Goal: Task Accomplishment & Management: Use online tool/utility

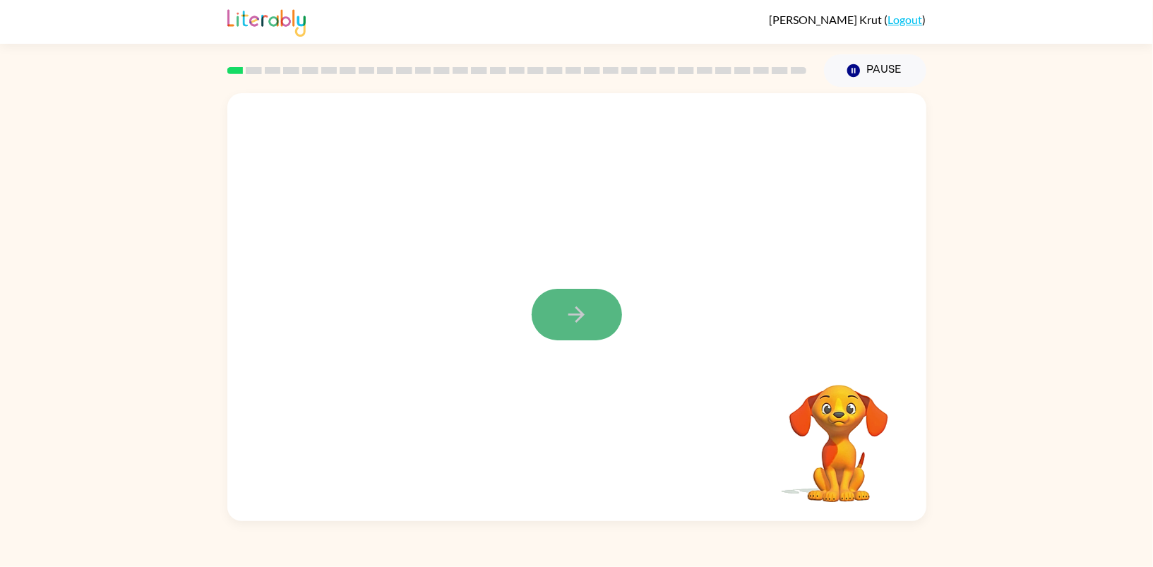
click at [587, 308] on icon "button" at bounding box center [576, 314] width 25 height 25
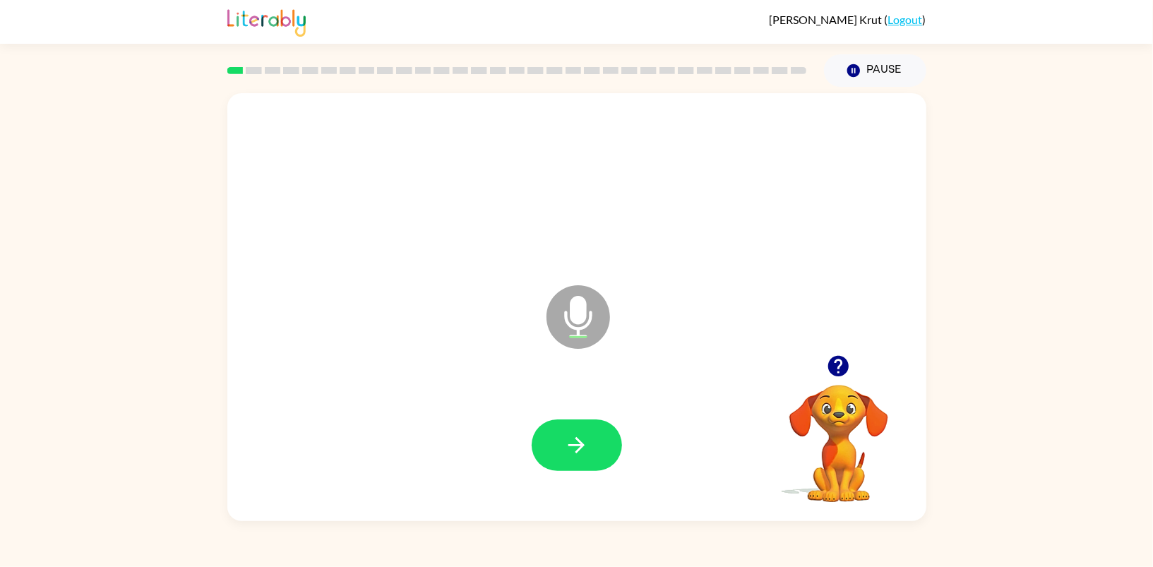
click at [532, 483] on div at bounding box center [576, 445] width 671 height 124
click at [558, 451] on button "button" at bounding box center [577, 445] width 90 height 52
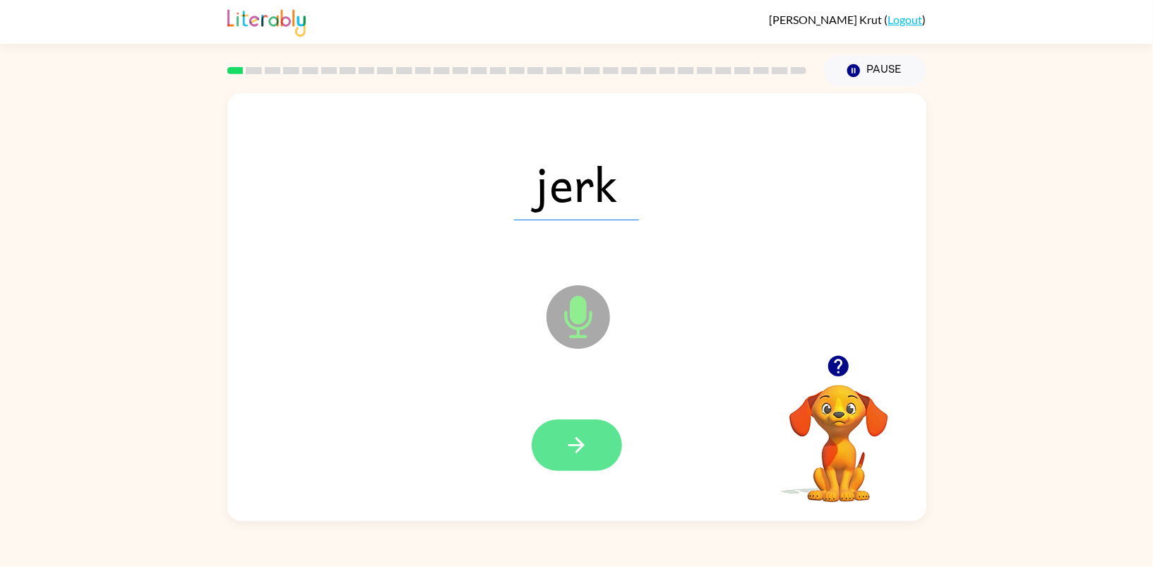
click at [573, 451] on icon "button" at bounding box center [576, 445] width 25 height 25
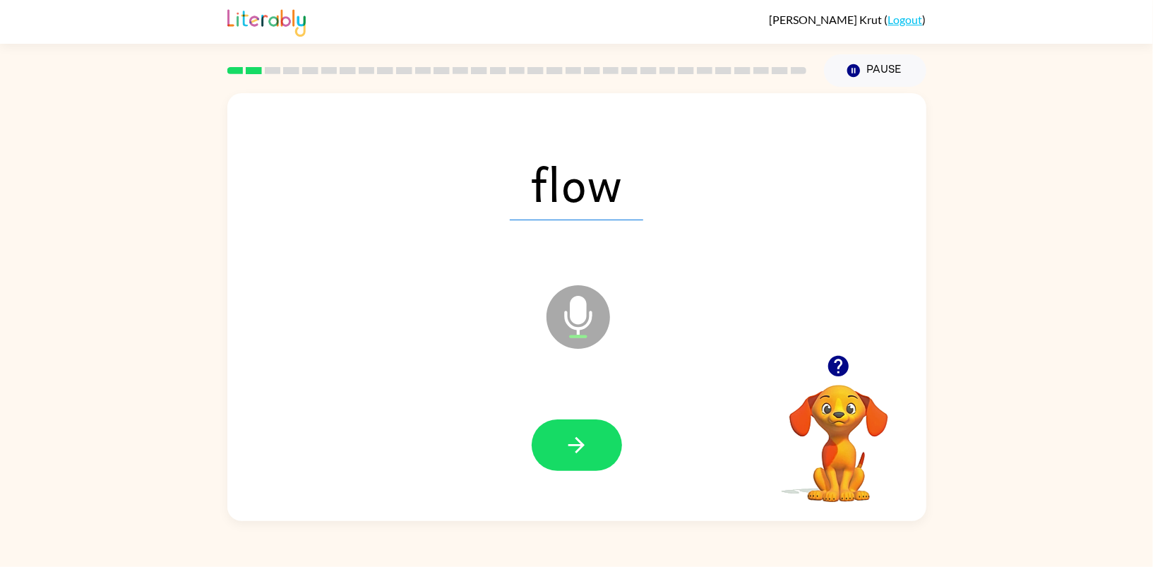
click at [573, 451] on icon "button" at bounding box center [576, 445] width 25 height 25
click at [892, 71] on button "Pause Pause" at bounding box center [875, 70] width 102 height 32
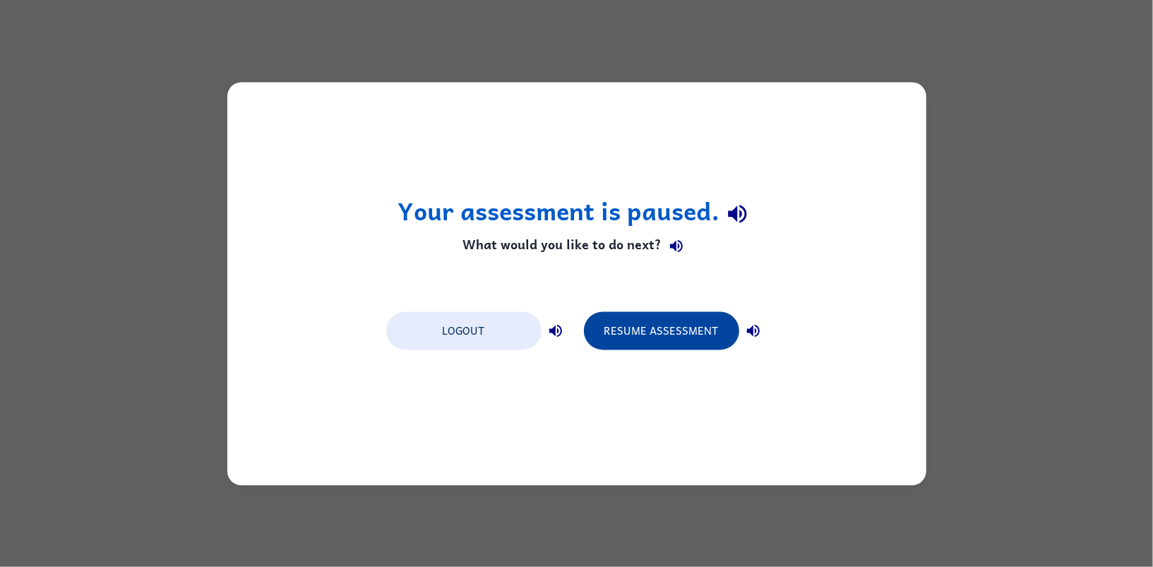
click at [677, 327] on button "Resume Assessment" at bounding box center [661, 330] width 155 height 38
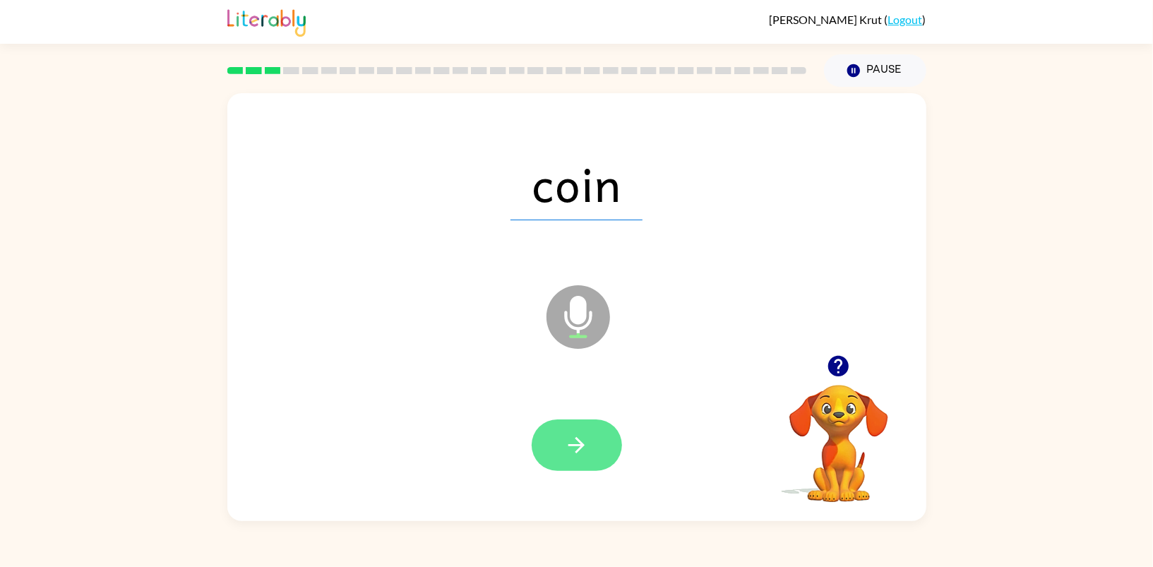
click at [565, 446] on icon "button" at bounding box center [576, 445] width 25 height 25
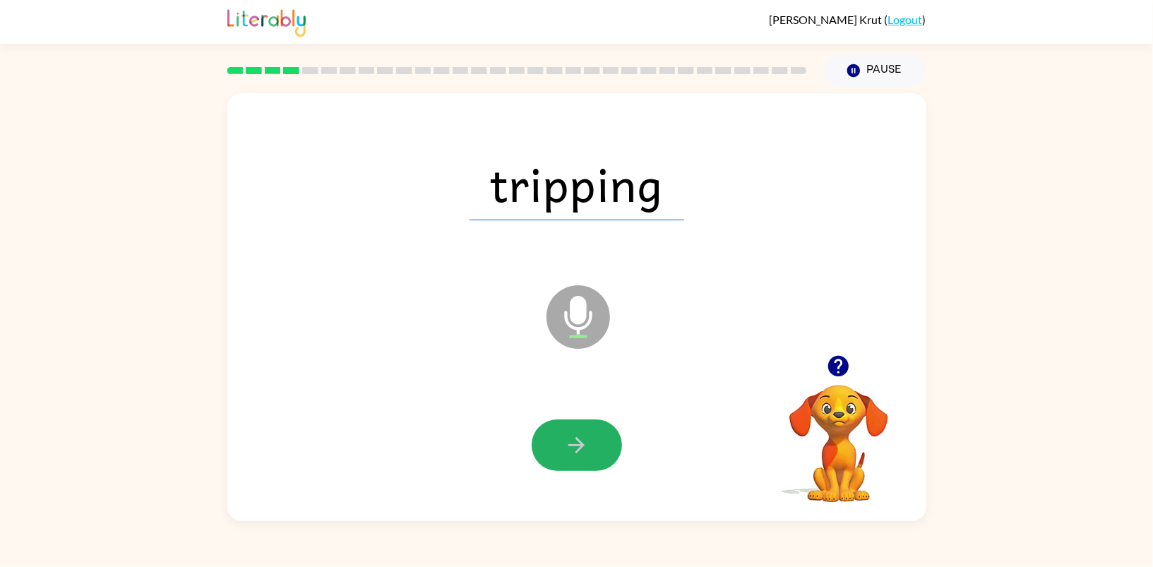
click at [565, 446] on icon "button" at bounding box center [576, 445] width 25 height 25
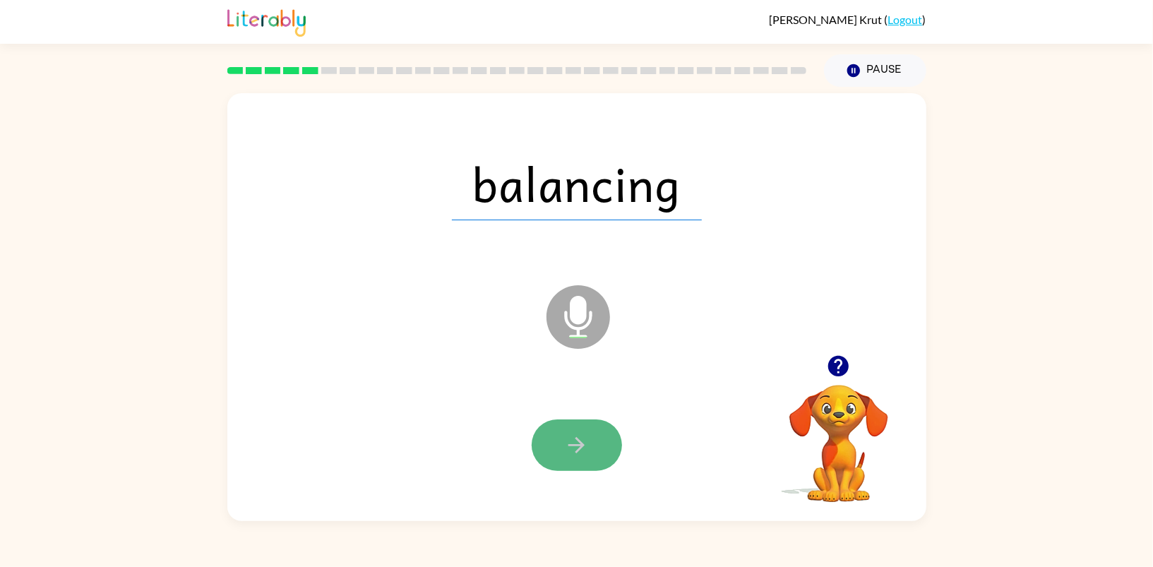
click at [570, 453] on icon "button" at bounding box center [576, 445] width 25 height 25
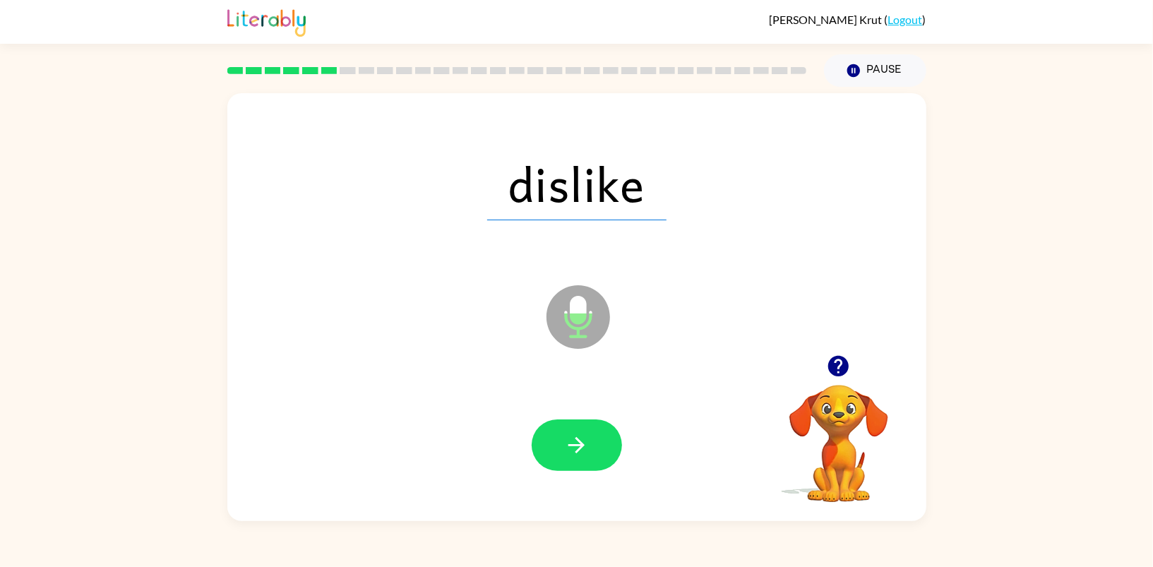
click at [570, 453] on icon "button" at bounding box center [576, 445] width 25 height 25
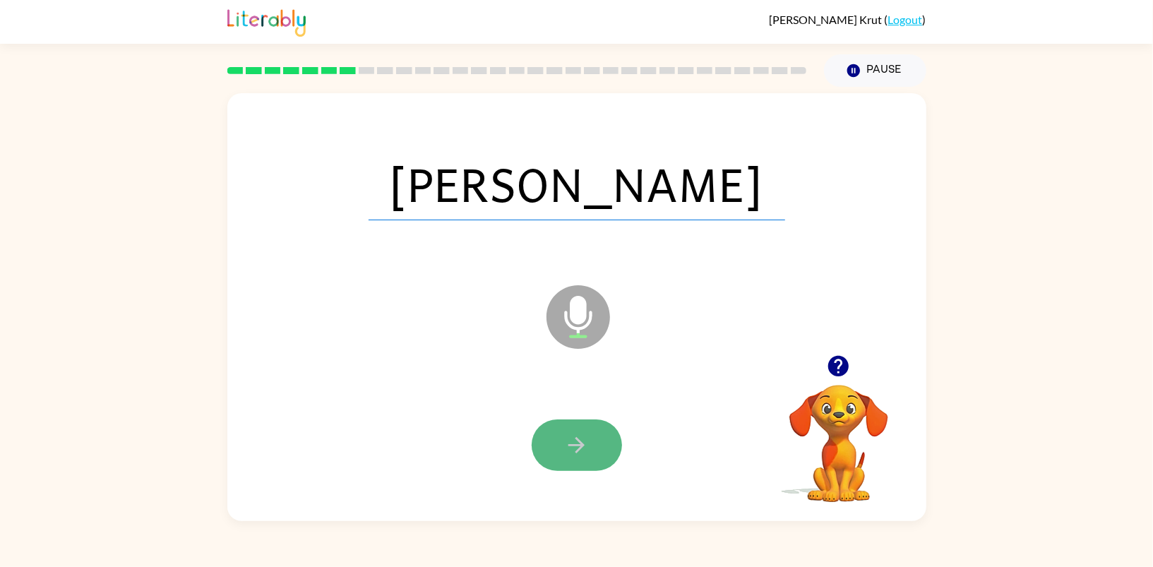
click at [580, 447] on icon "button" at bounding box center [576, 445] width 16 height 16
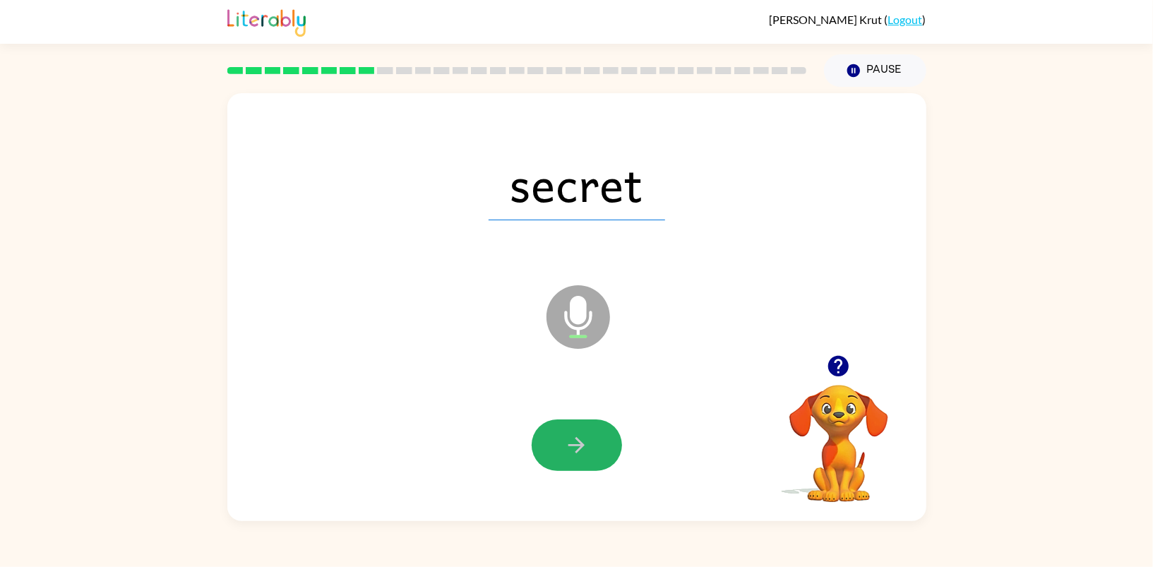
click at [580, 447] on icon "button" at bounding box center [576, 445] width 16 height 16
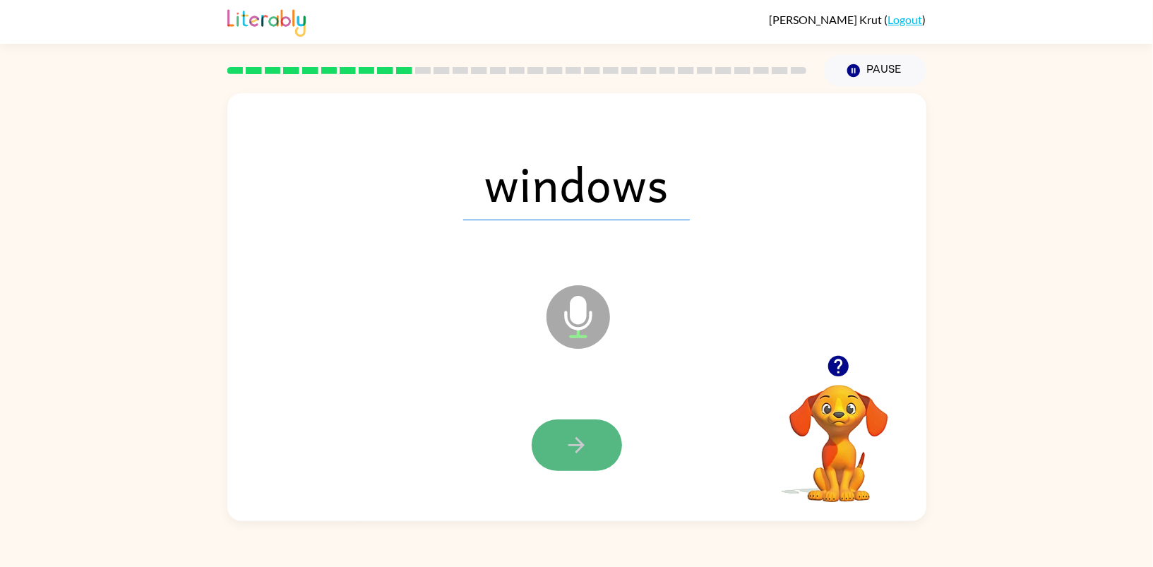
click at [596, 444] on button "button" at bounding box center [577, 445] width 90 height 52
click at [566, 460] on button "button" at bounding box center [577, 445] width 90 height 52
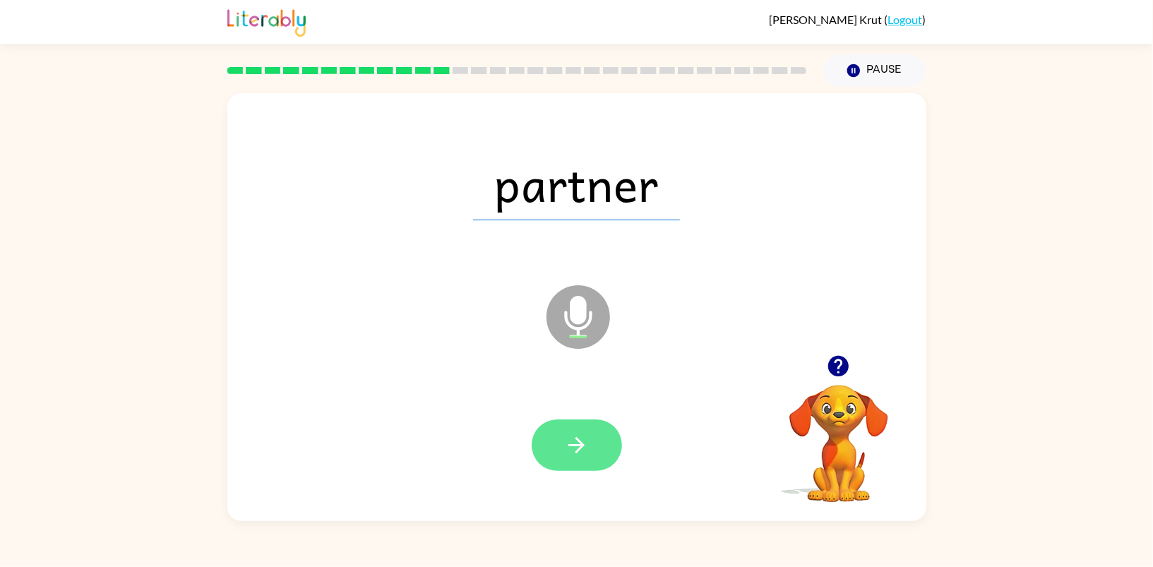
click at [566, 460] on button "button" at bounding box center [577, 445] width 90 height 52
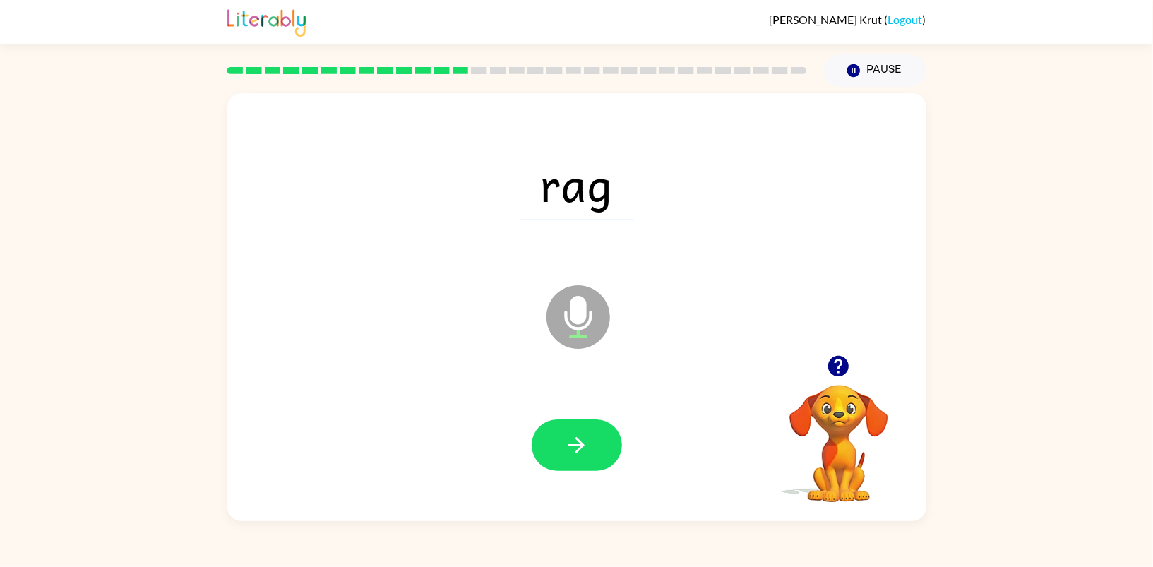
click at [566, 460] on button "button" at bounding box center [577, 445] width 90 height 52
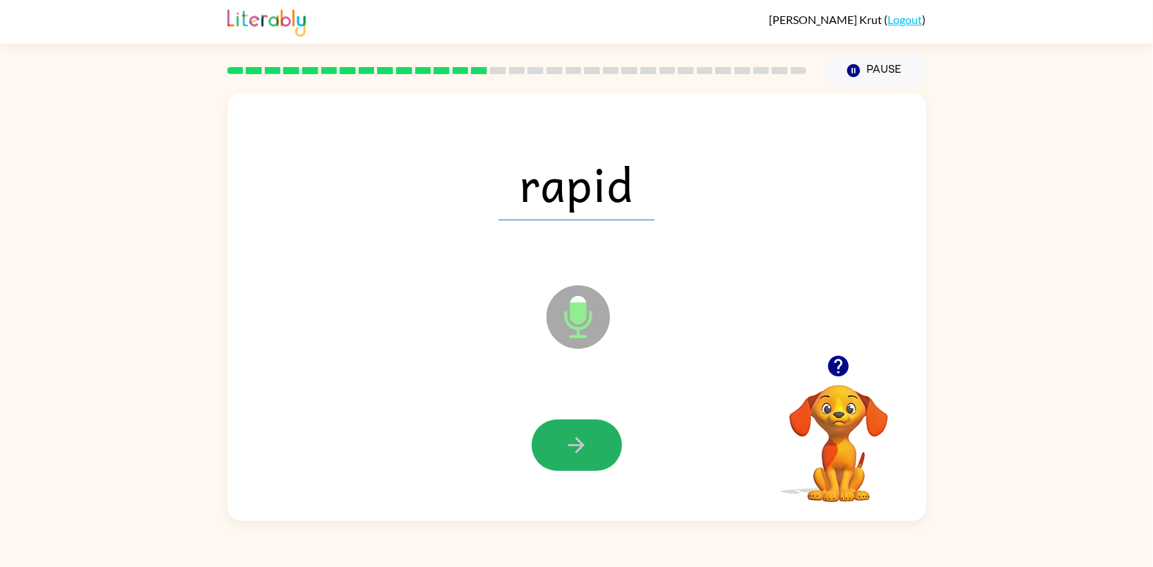
click at [566, 460] on button "button" at bounding box center [577, 445] width 90 height 52
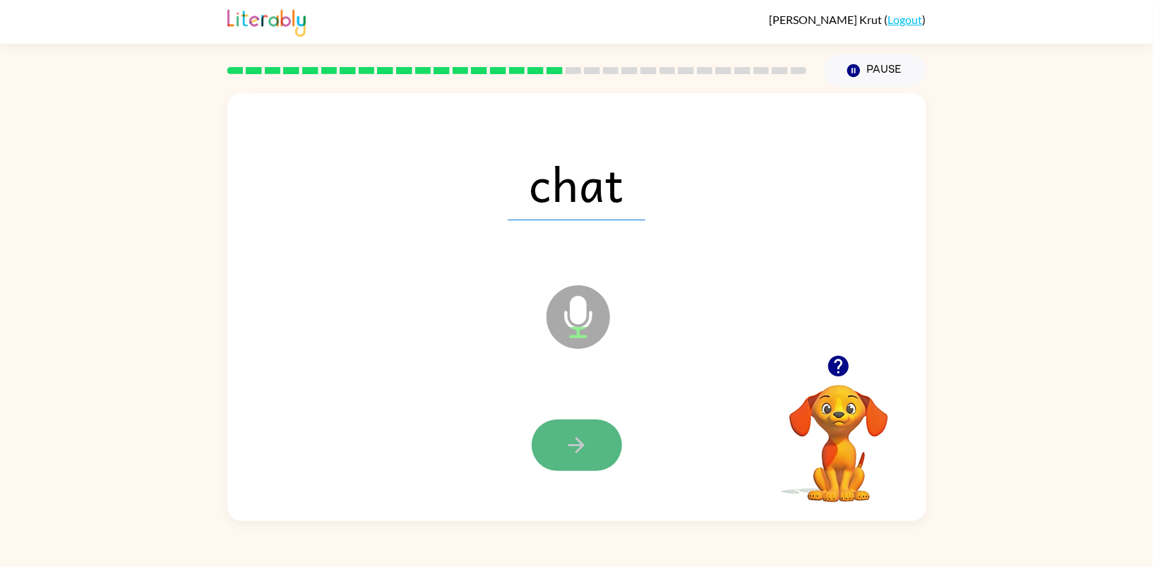
click at [592, 426] on button "button" at bounding box center [577, 445] width 90 height 52
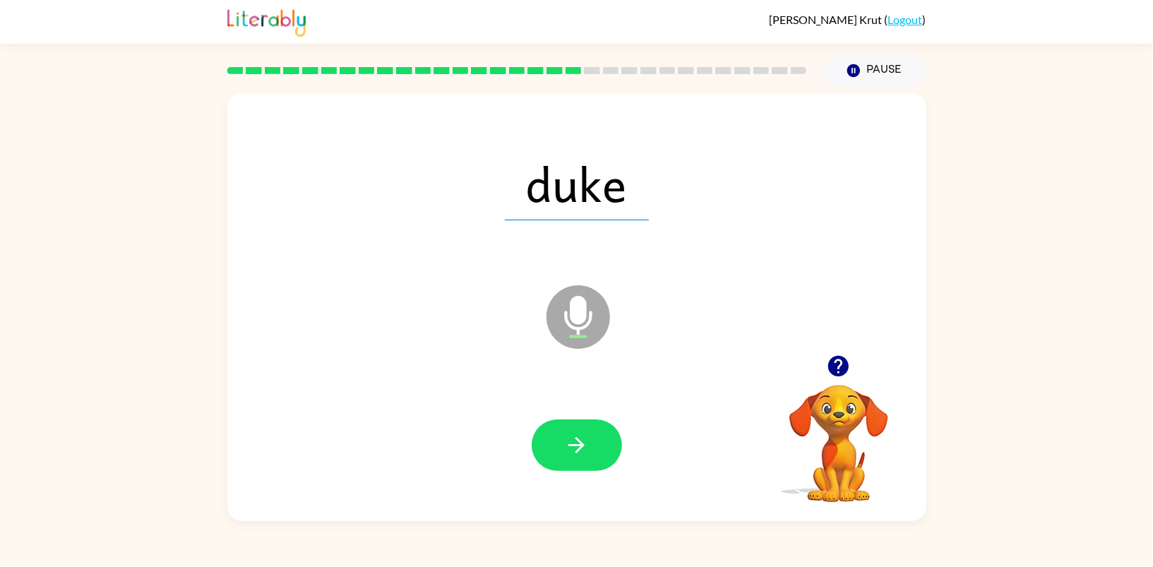
click at [592, 426] on button "button" at bounding box center [577, 445] width 90 height 52
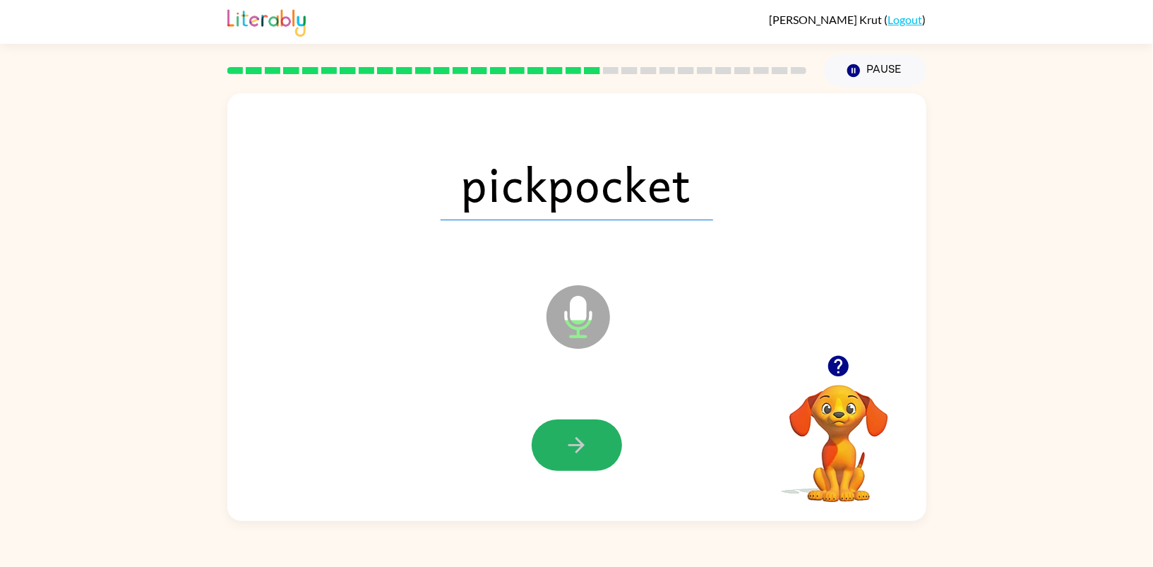
click at [592, 426] on button "button" at bounding box center [577, 445] width 90 height 52
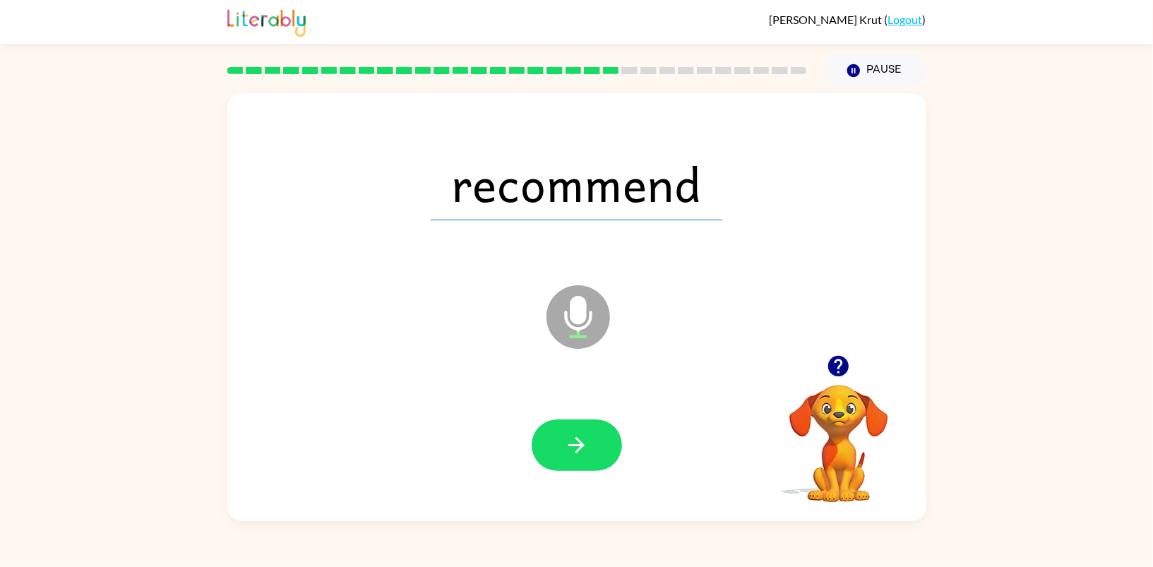
click at [592, 426] on button "button" at bounding box center [577, 445] width 90 height 52
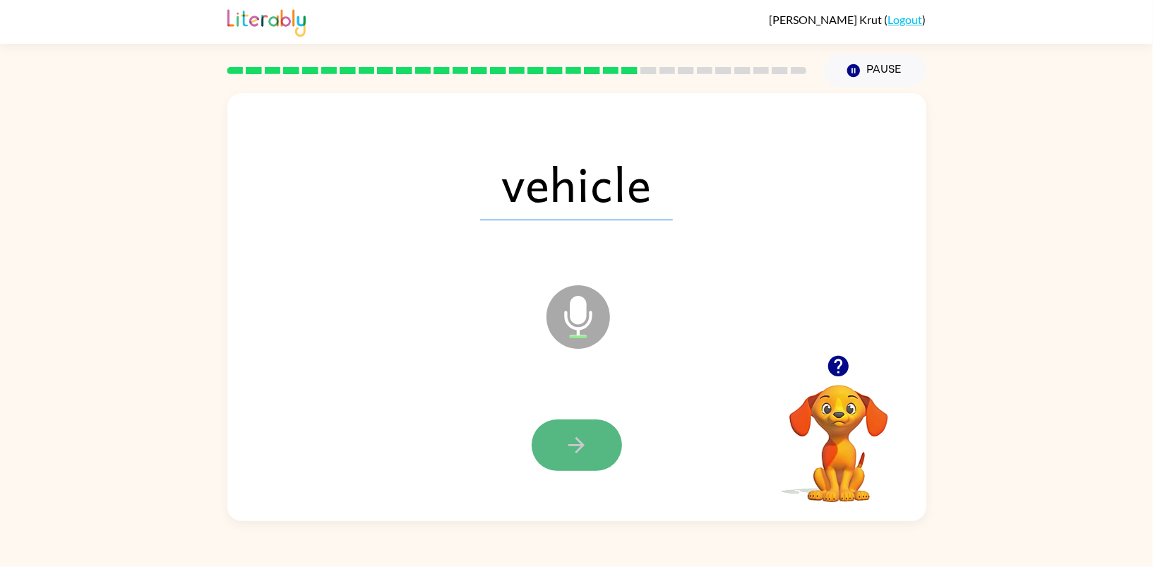
click at [592, 429] on button "button" at bounding box center [577, 445] width 90 height 52
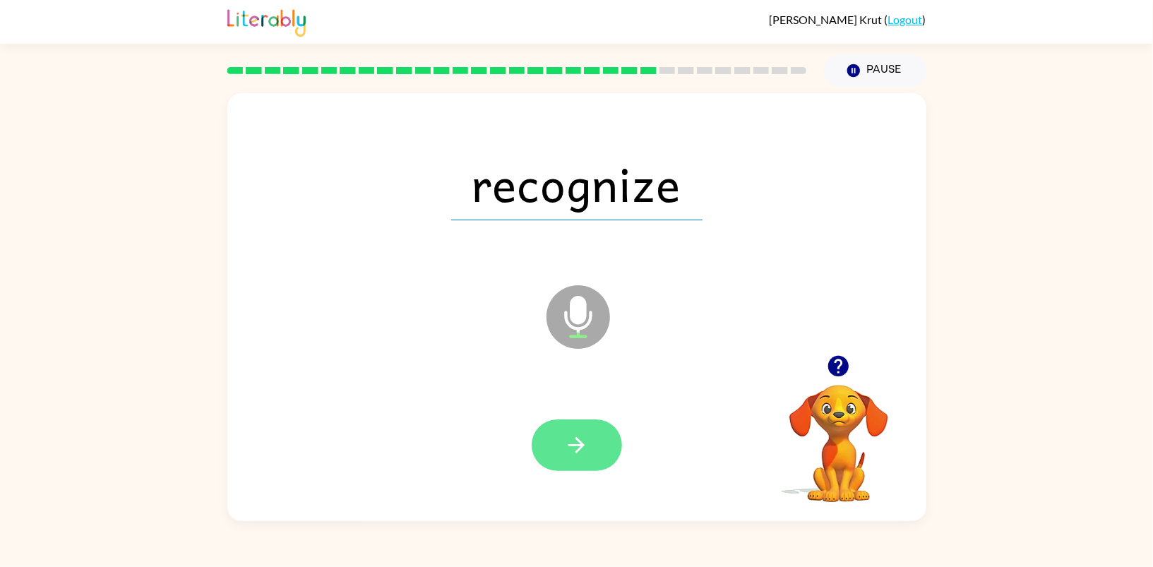
click at [589, 441] on button "button" at bounding box center [577, 445] width 90 height 52
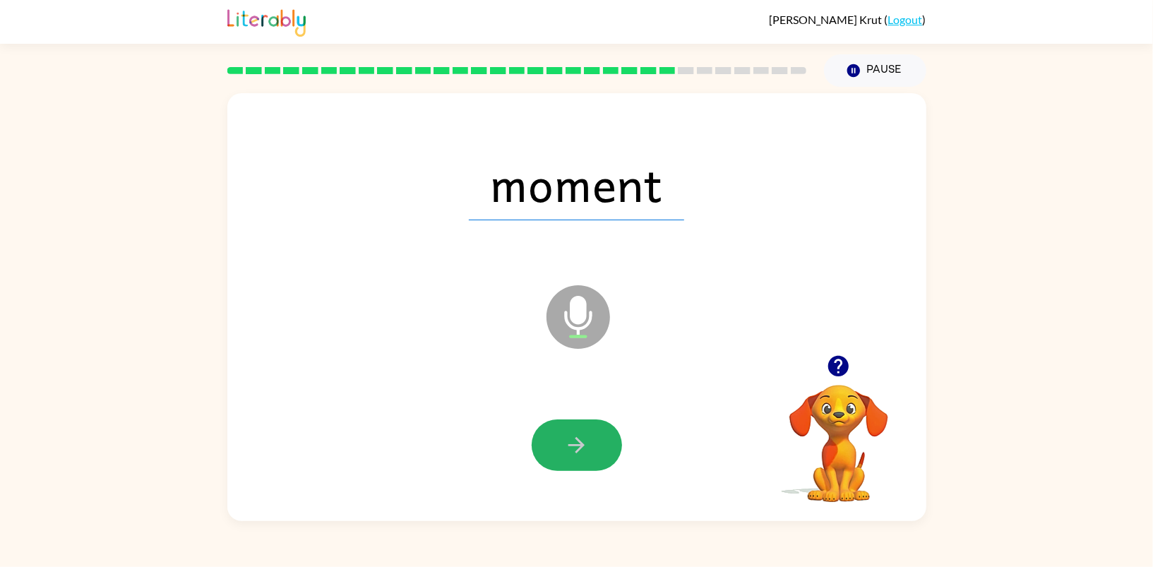
click at [589, 441] on button "button" at bounding box center [577, 445] width 90 height 52
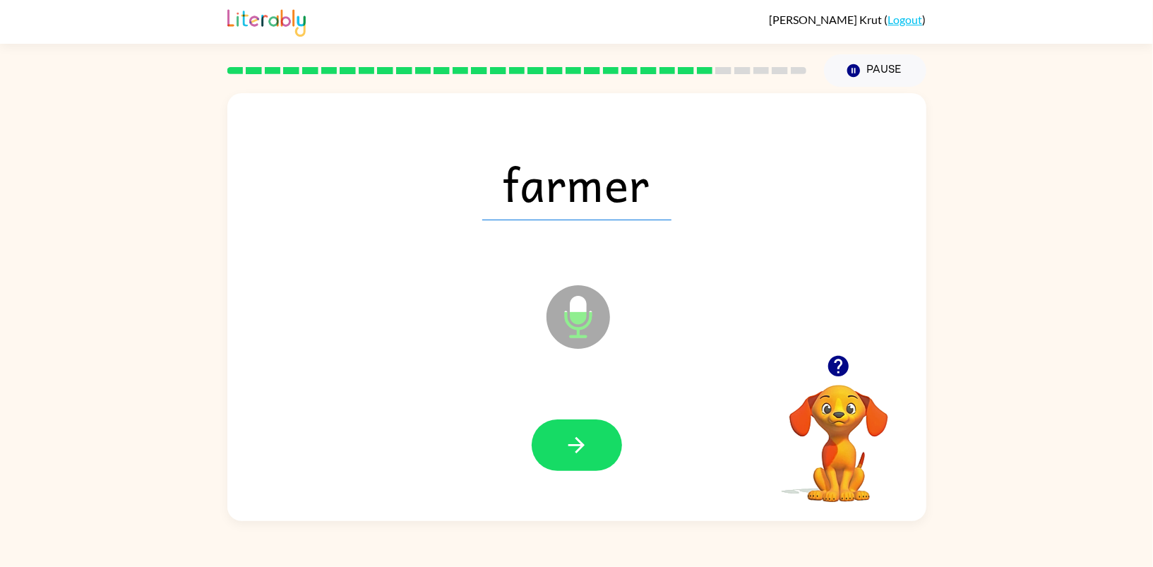
click at [589, 441] on button "button" at bounding box center [577, 445] width 90 height 52
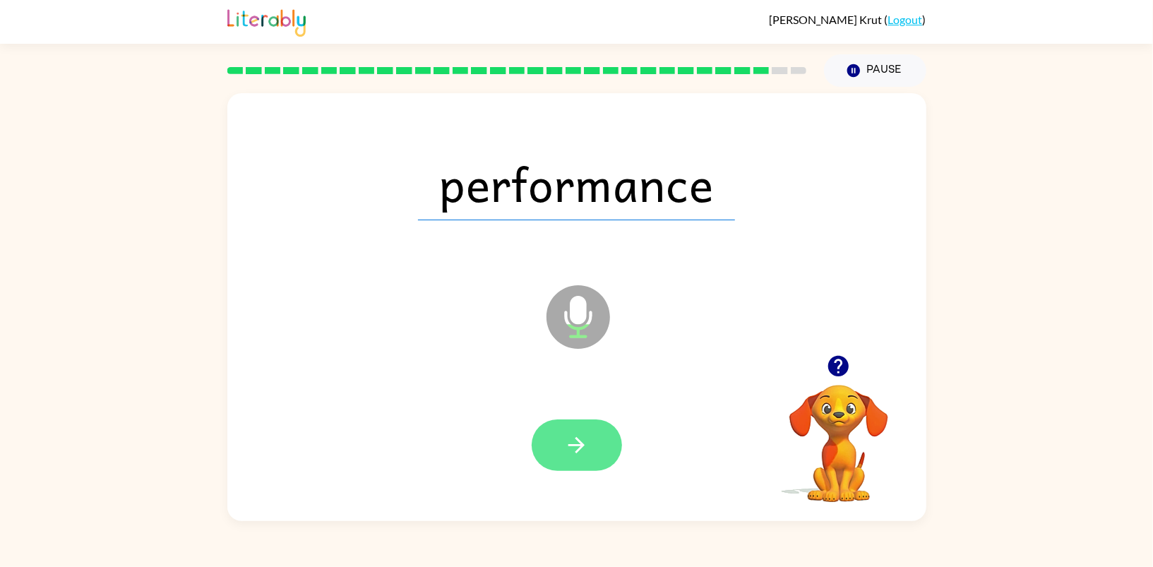
click at [588, 441] on button "button" at bounding box center [577, 445] width 90 height 52
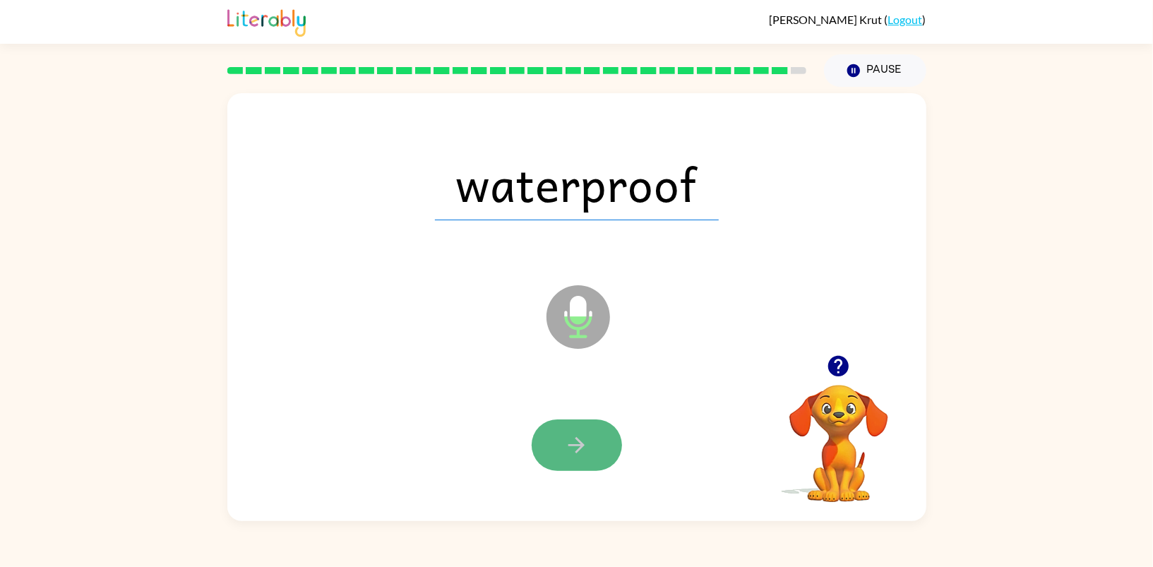
click at [587, 441] on icon "button" at bounding box center [576, 445] width 25 height 25
